Goal: Information Seeking & Learning: Learn about a topic

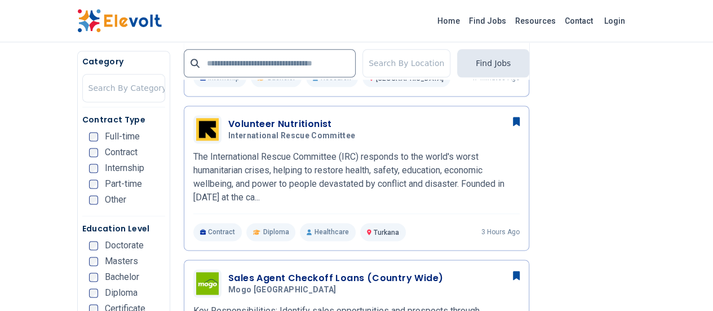
scroll to position [713, 0]
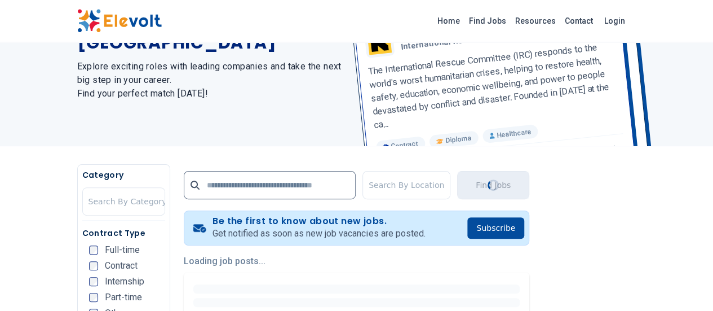
scroll to position [0, 0]
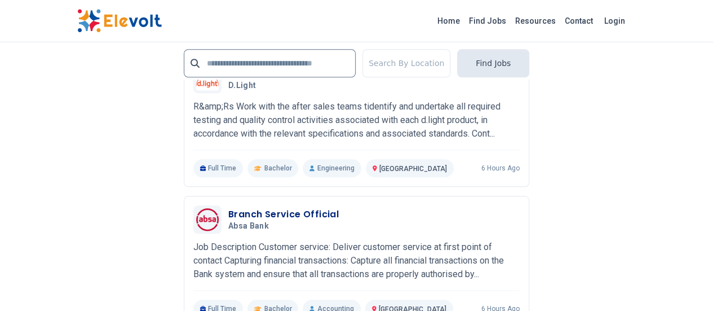
scroll to position [2583, 0]
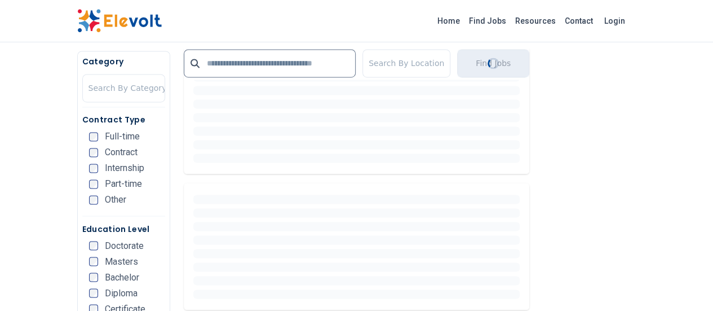
scroll to position [0, 0]
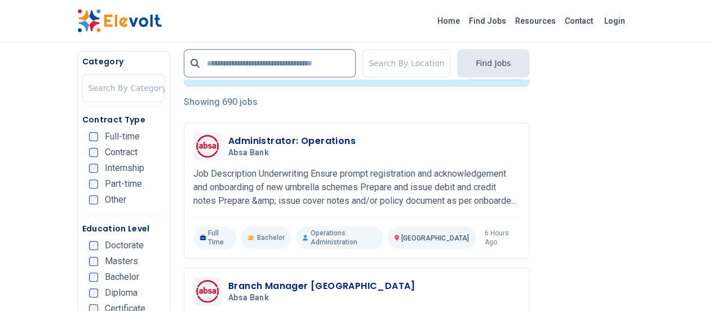
scroll to position [280, 0]
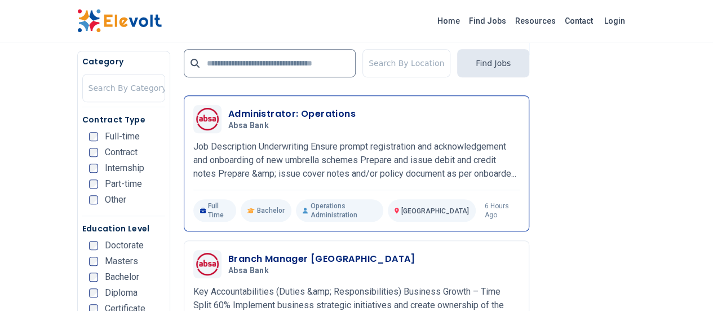
click at [240, 124] on h5 "Absa Bank" at bounding box center [289, 126] width 123 height 10
